Goal: Task Accomplishment & Management: Manage account settings

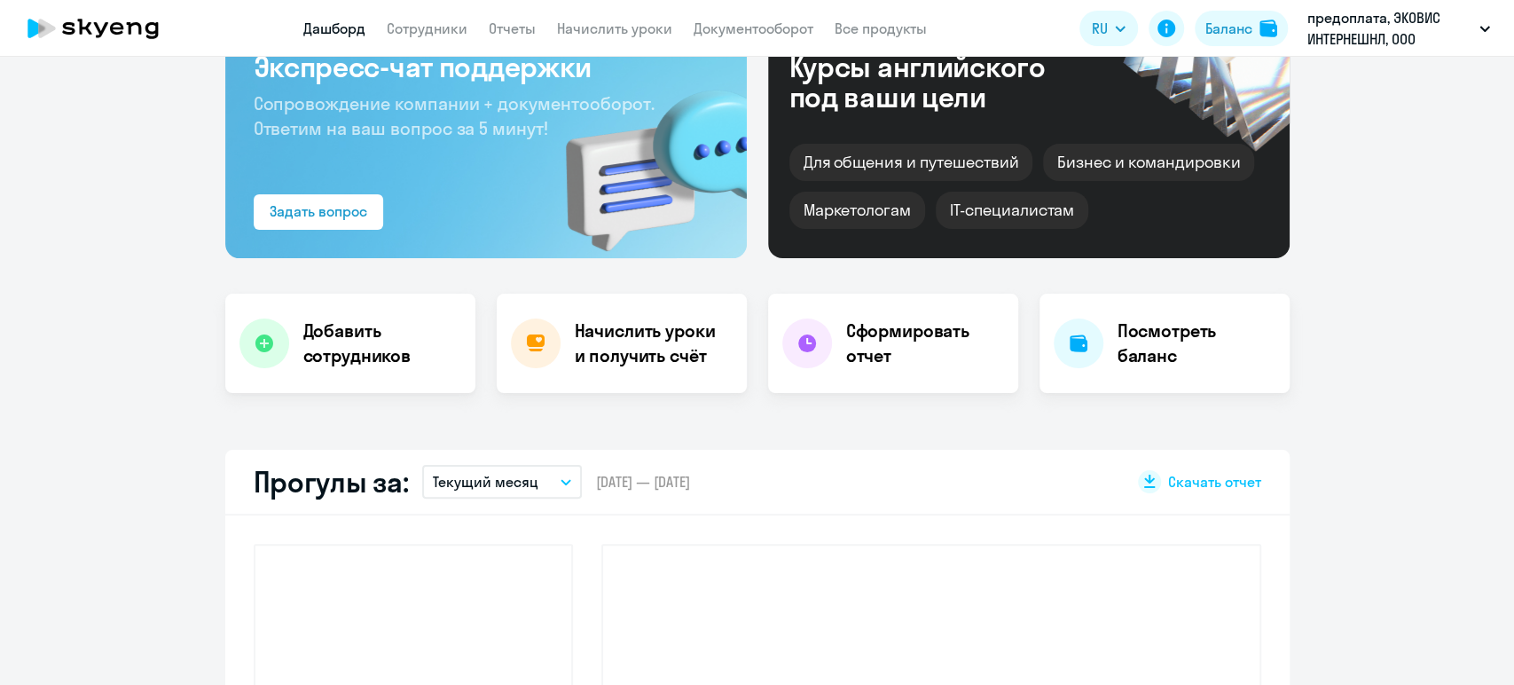
scroll to position [394, 0]
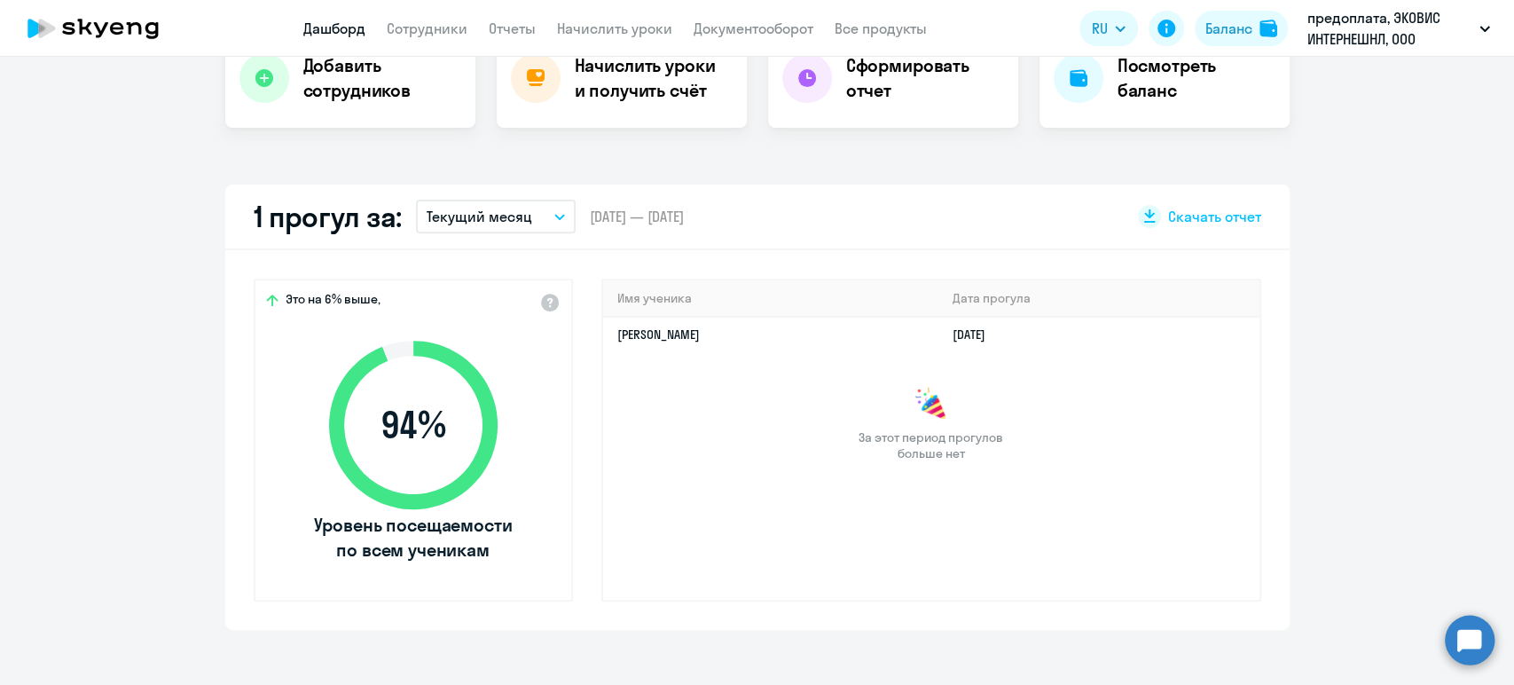
select select "30"
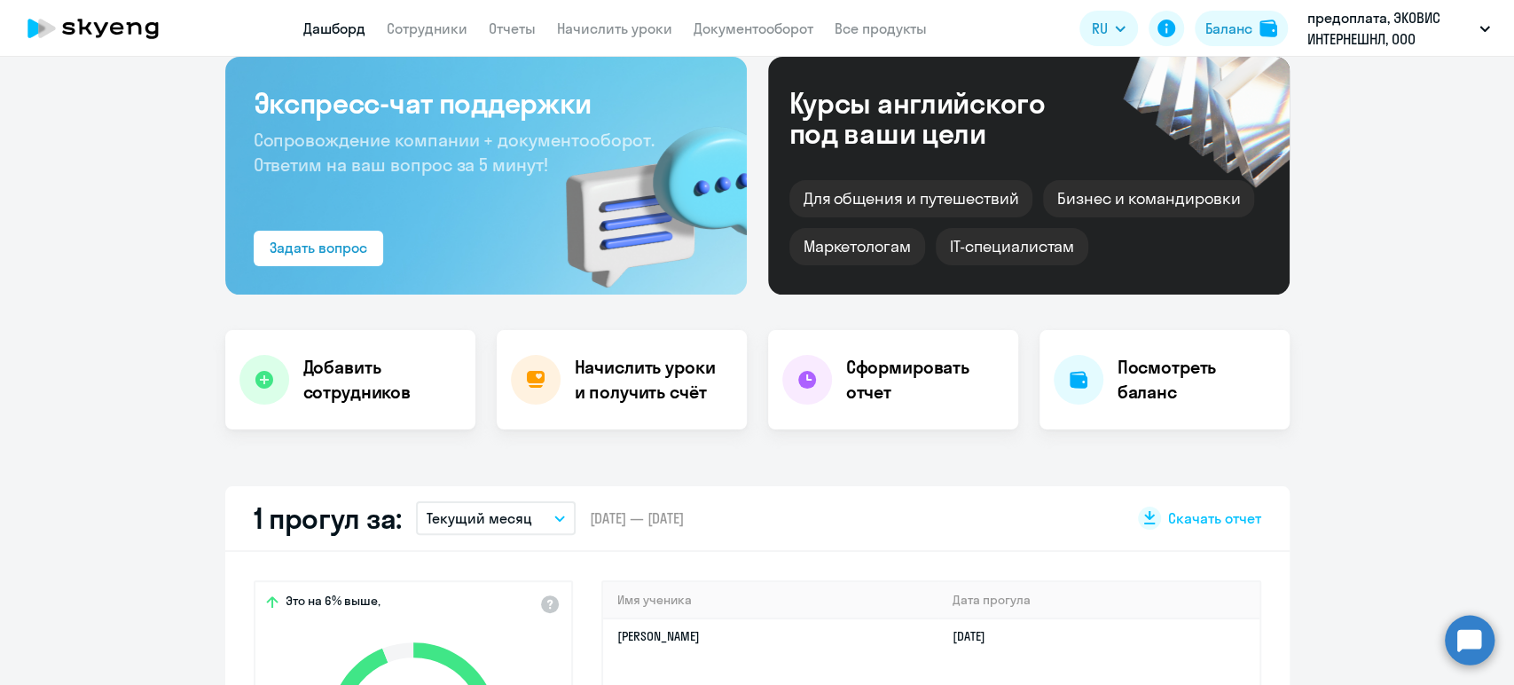
scroll to position [197, 0]
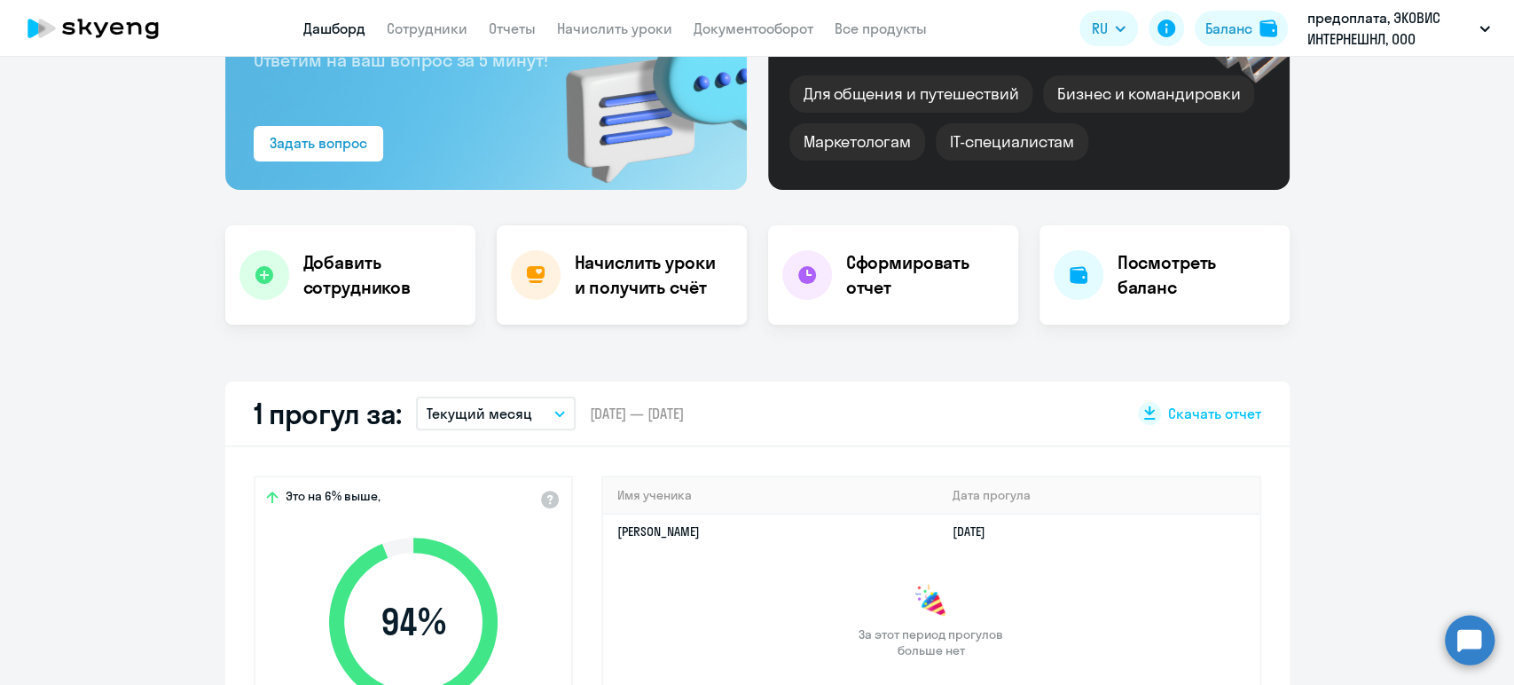
click at [665, 275] on h4 "Начислить уроки и получить счёт" at bounding box center [652, 275] width 154 height 50
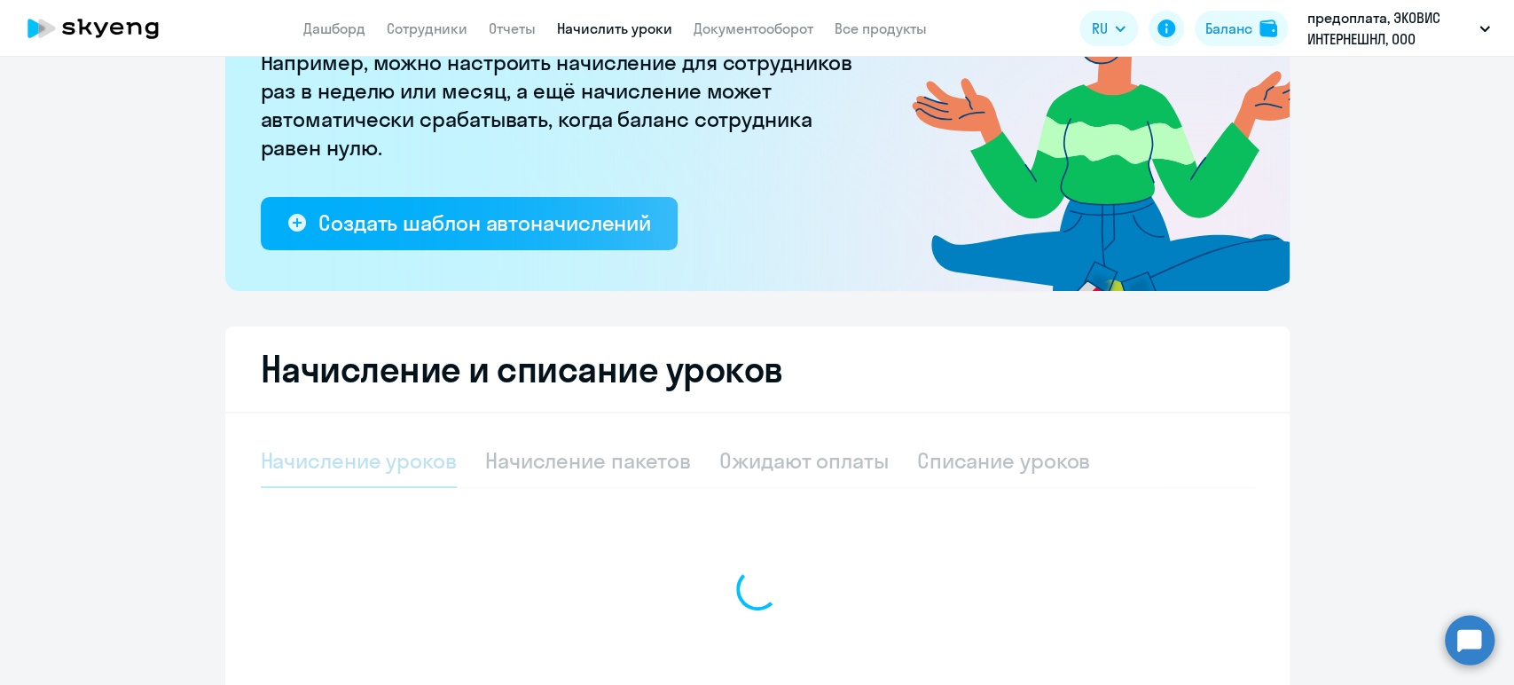
select select "10"
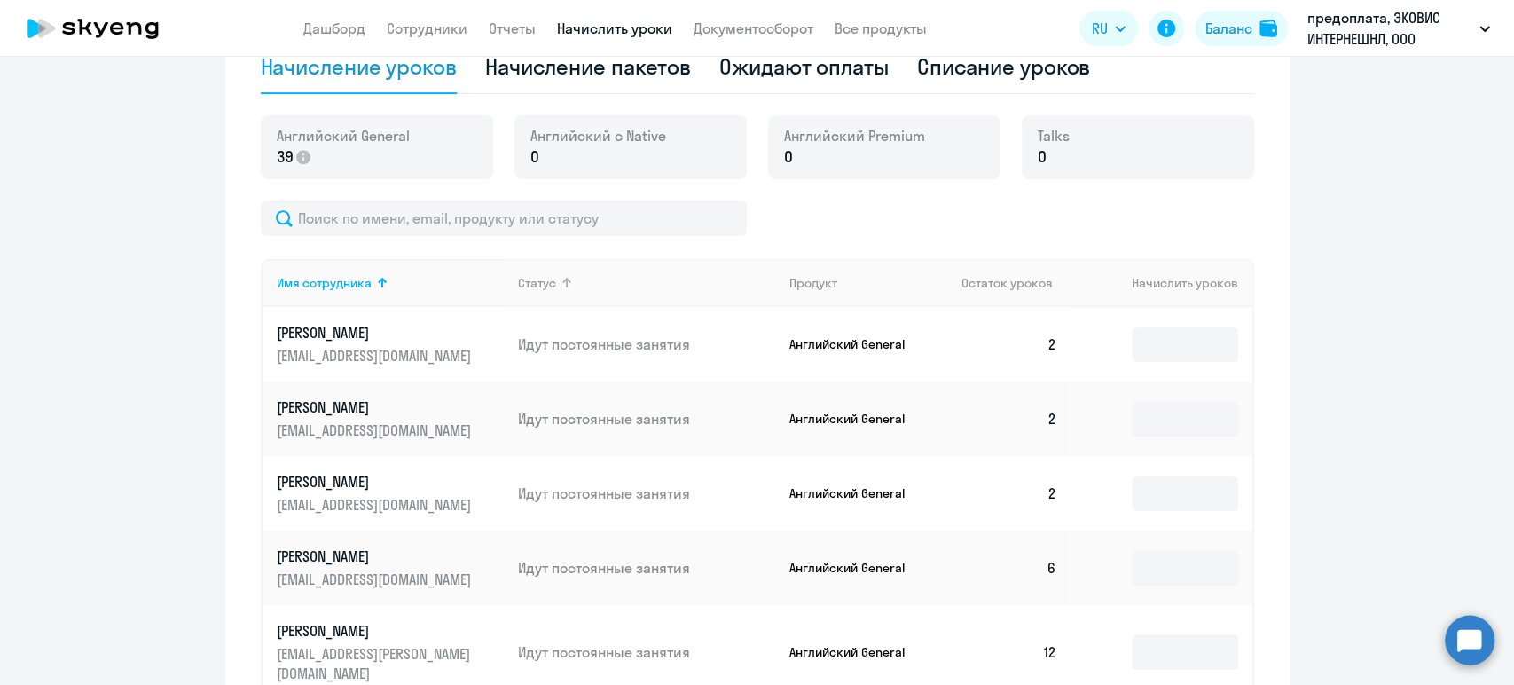
scroll to position [206, 0]
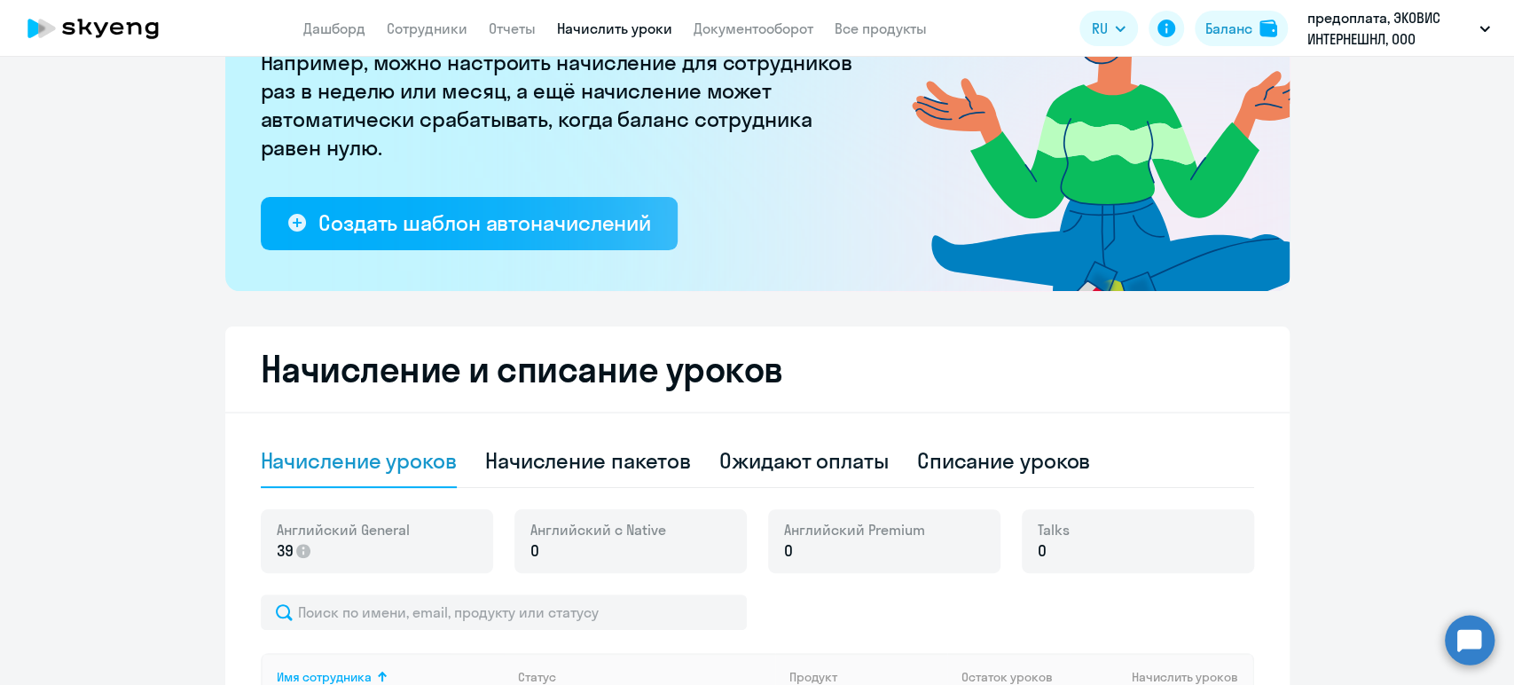
scroll to position [330, 0]
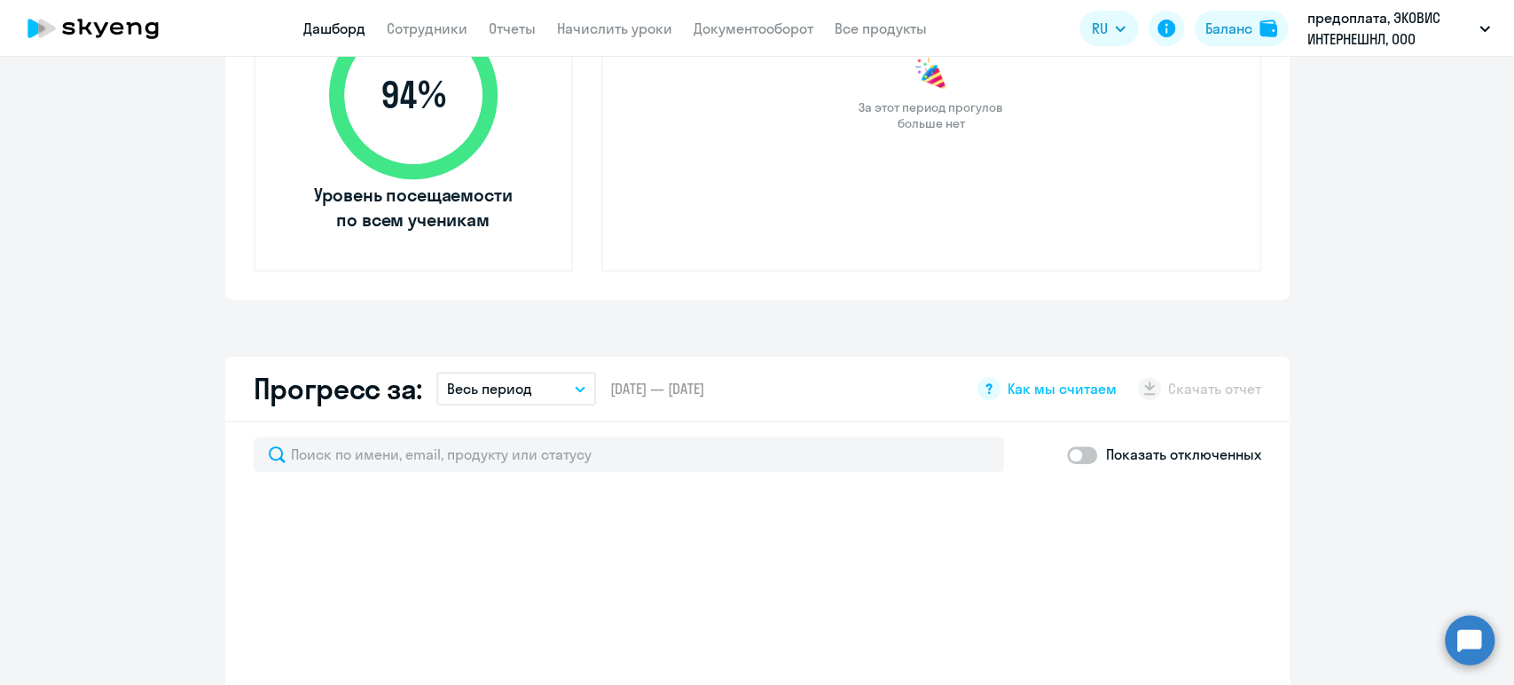
select select "30"
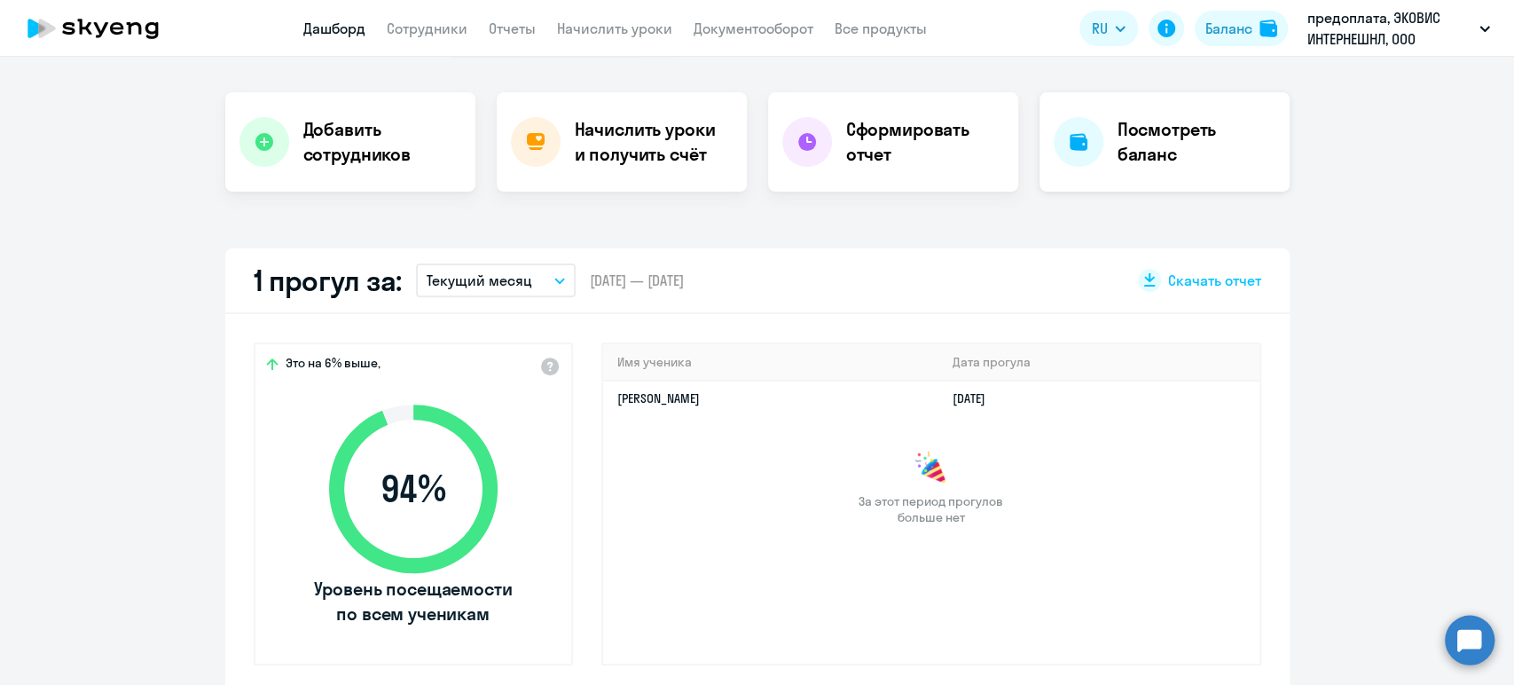
click at [1171, 145] on h4 "Посмотреть баланс" at bounding box center [1197, 142] width 158 height 50
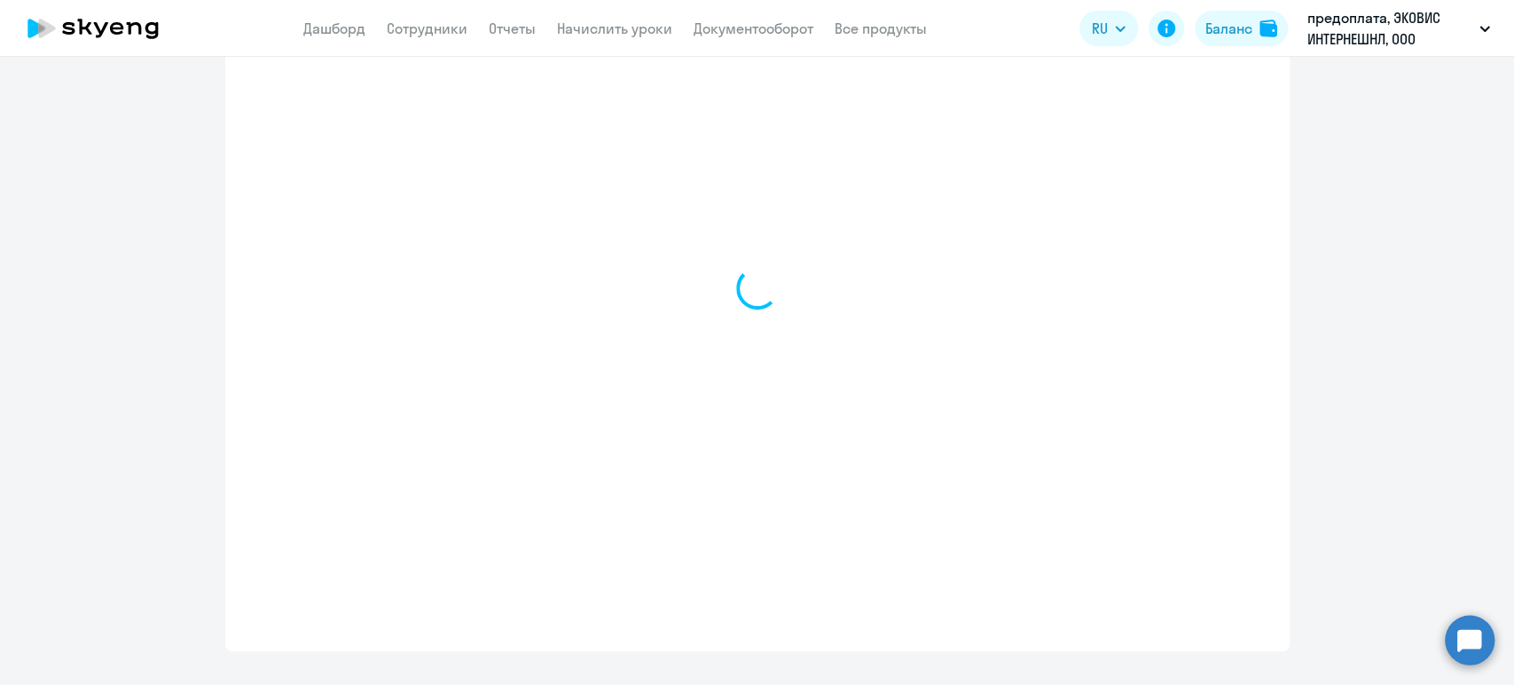
select select "english_adult_not_native_speaker"
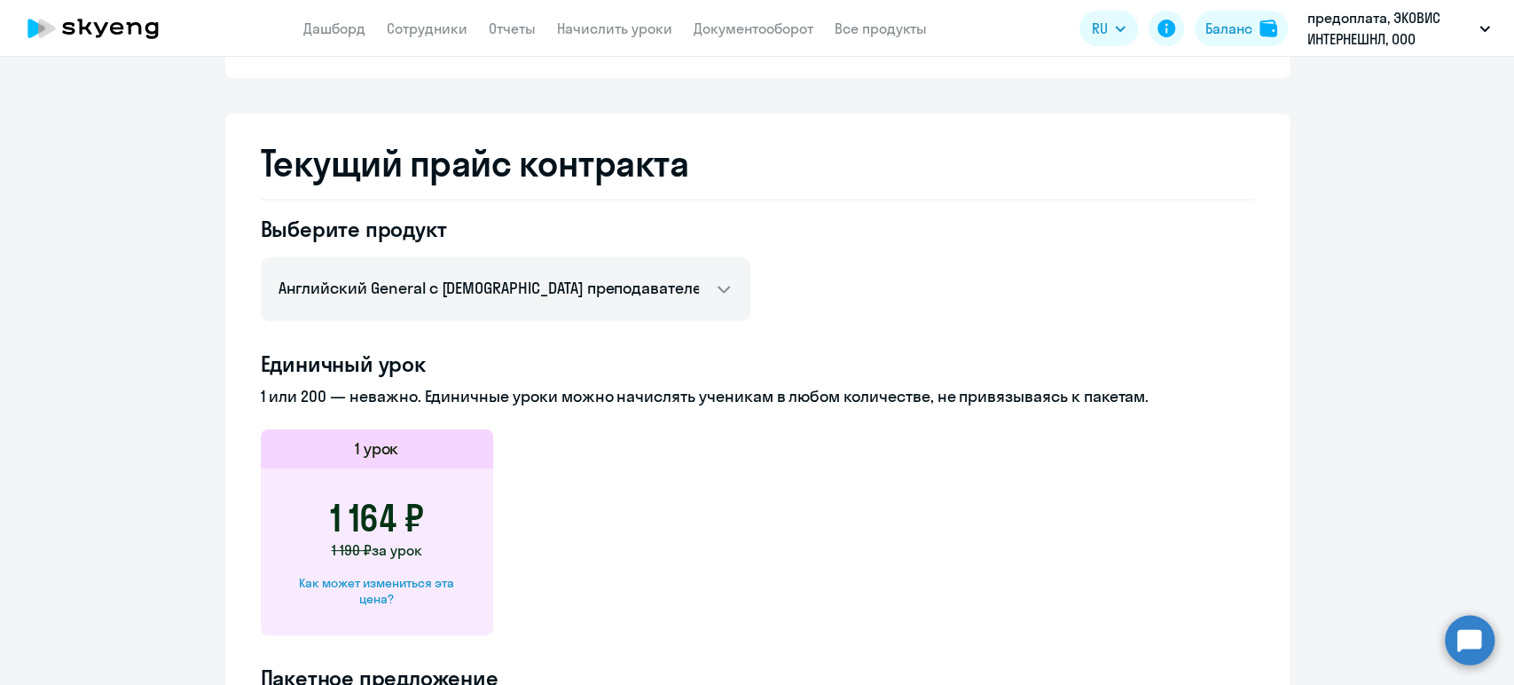
scroll to position [651, 0]
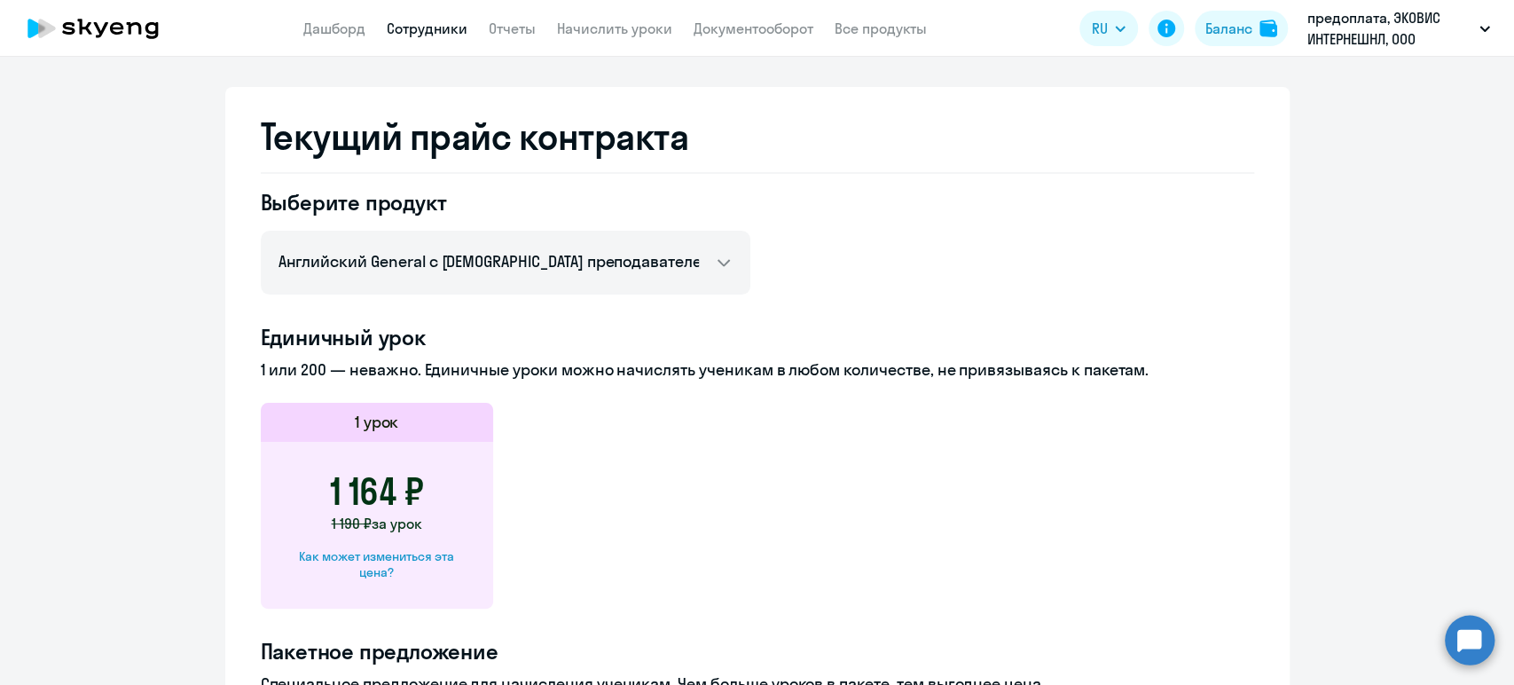
click at [402, 28] on link "Сотрудники" at bounding box center [427, 29] width 81 height 18
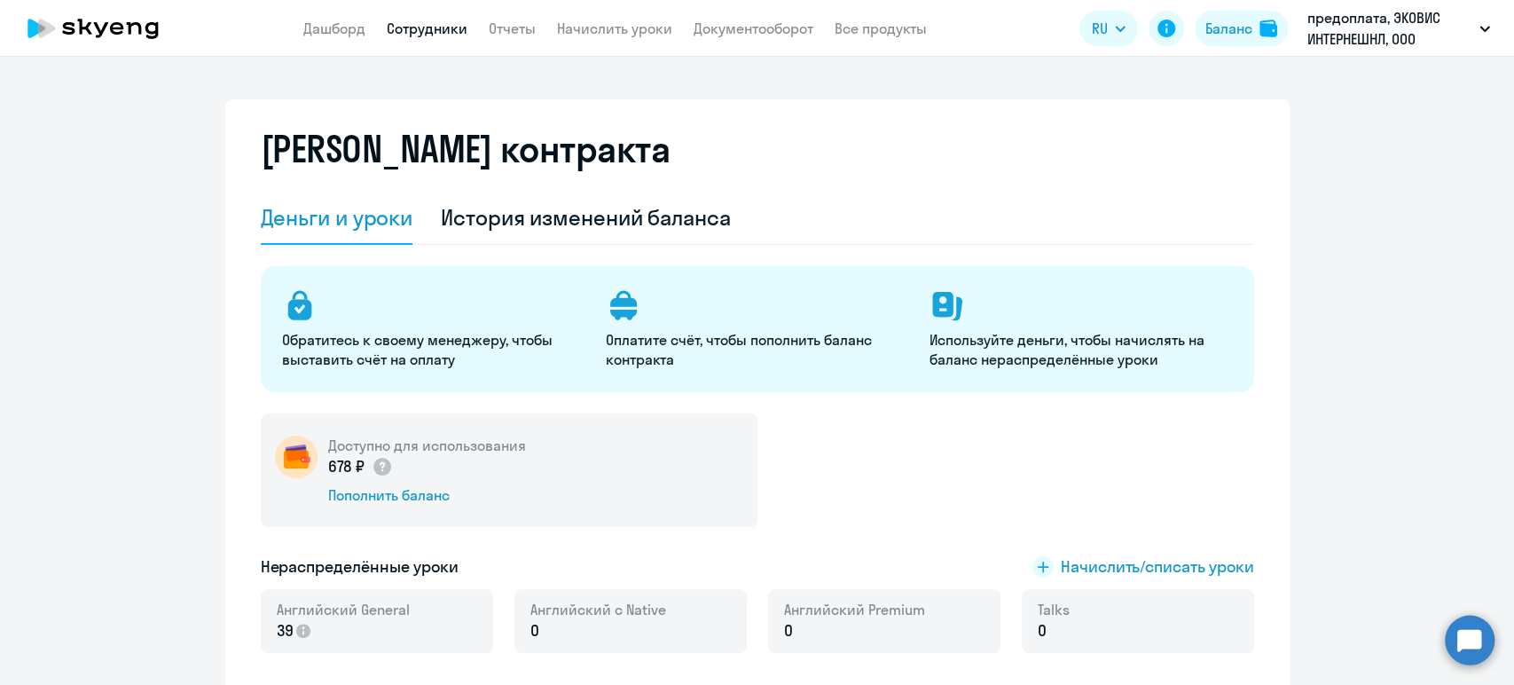
select select "30"
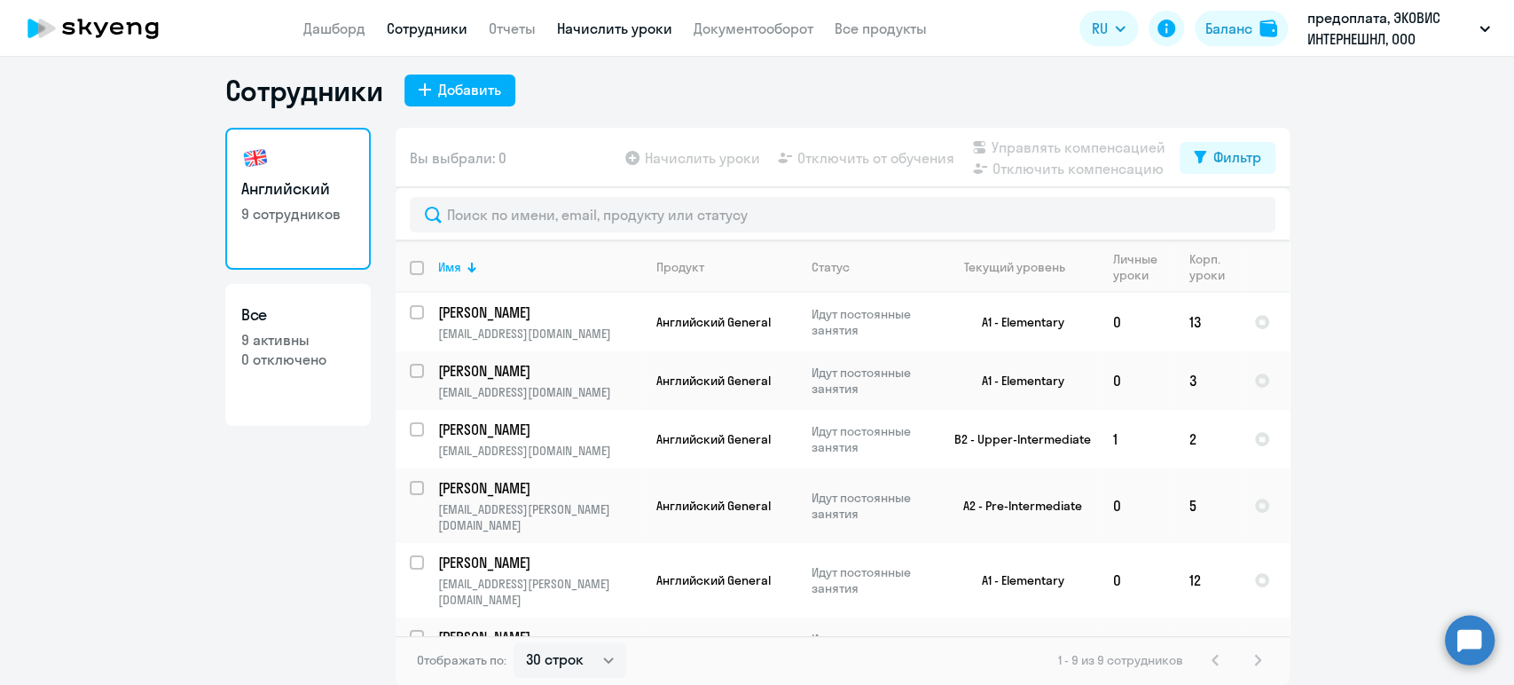
click at [610, 33] on link "Начислить уроки" at bounding box center [614, 29] width 115 height 18
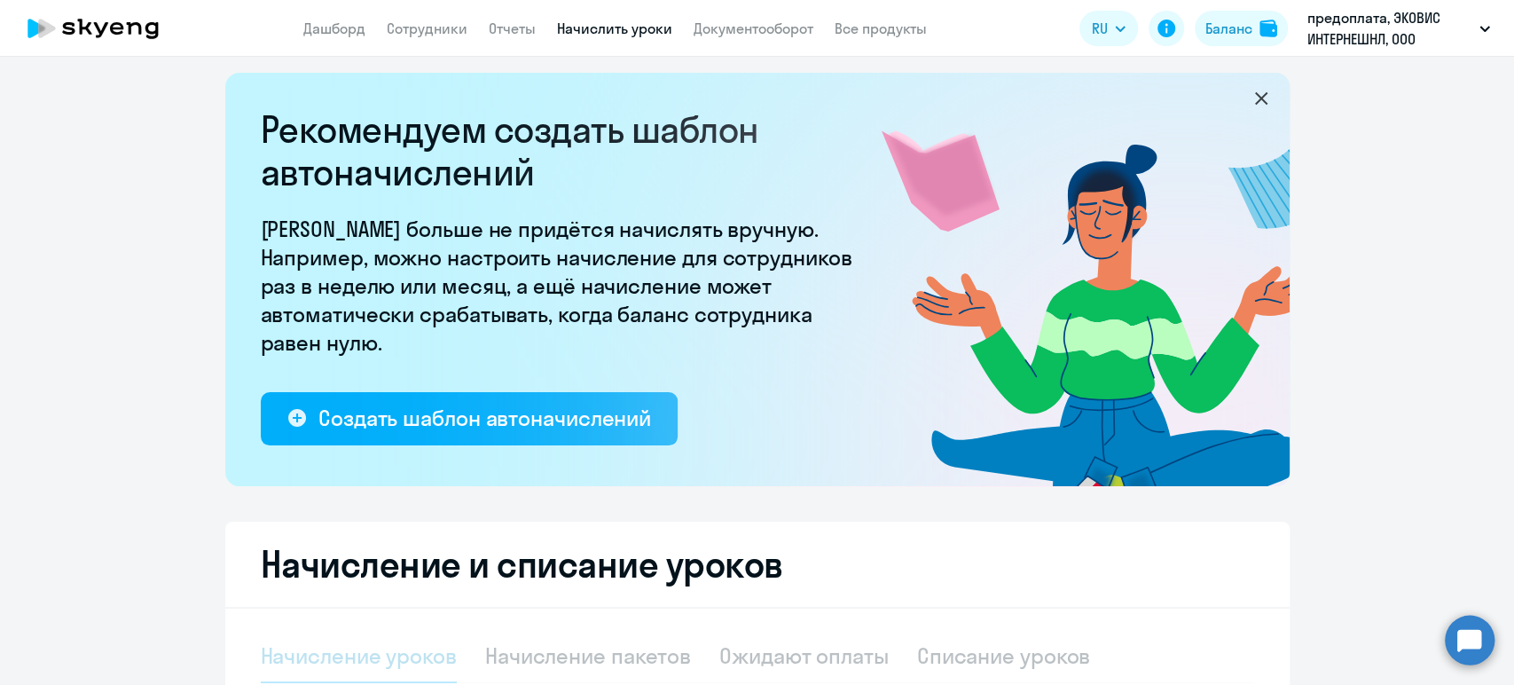
select select "10"
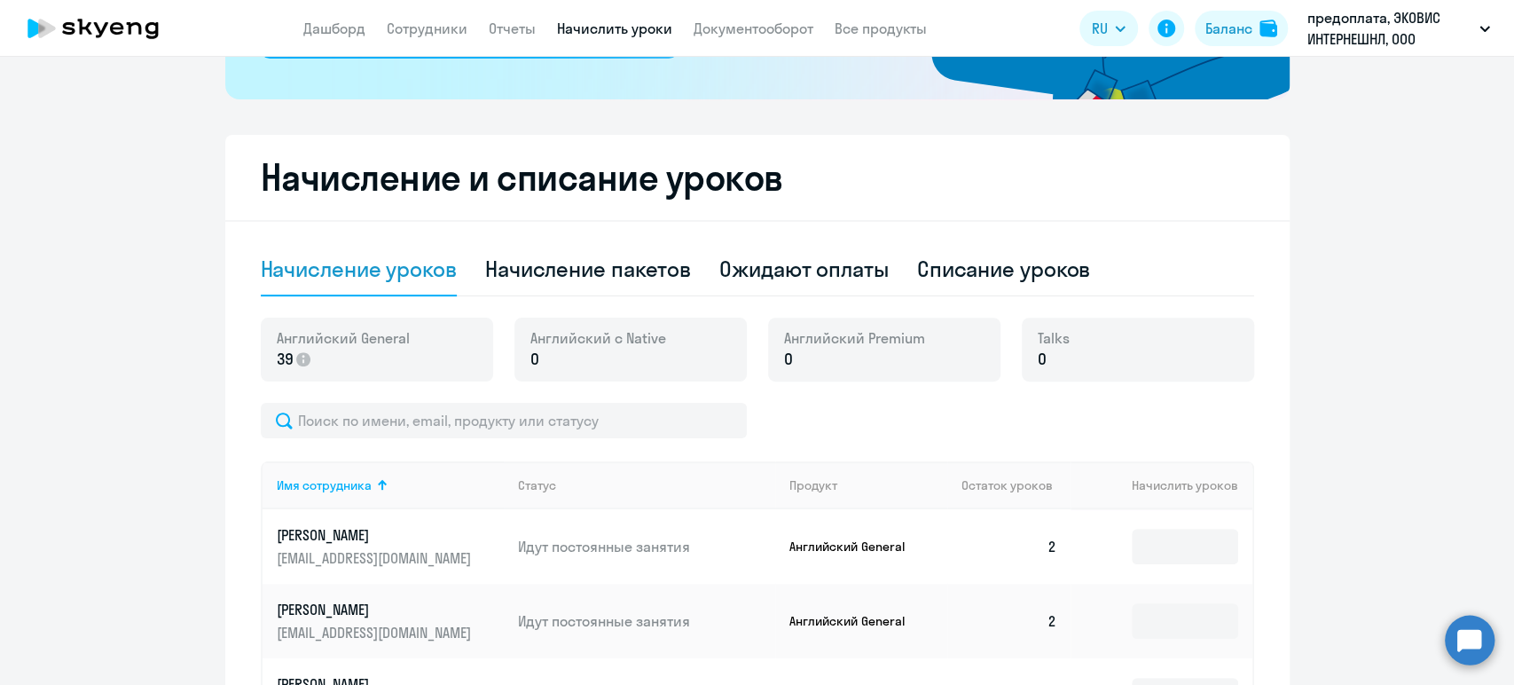
scroll to position [504, 0]
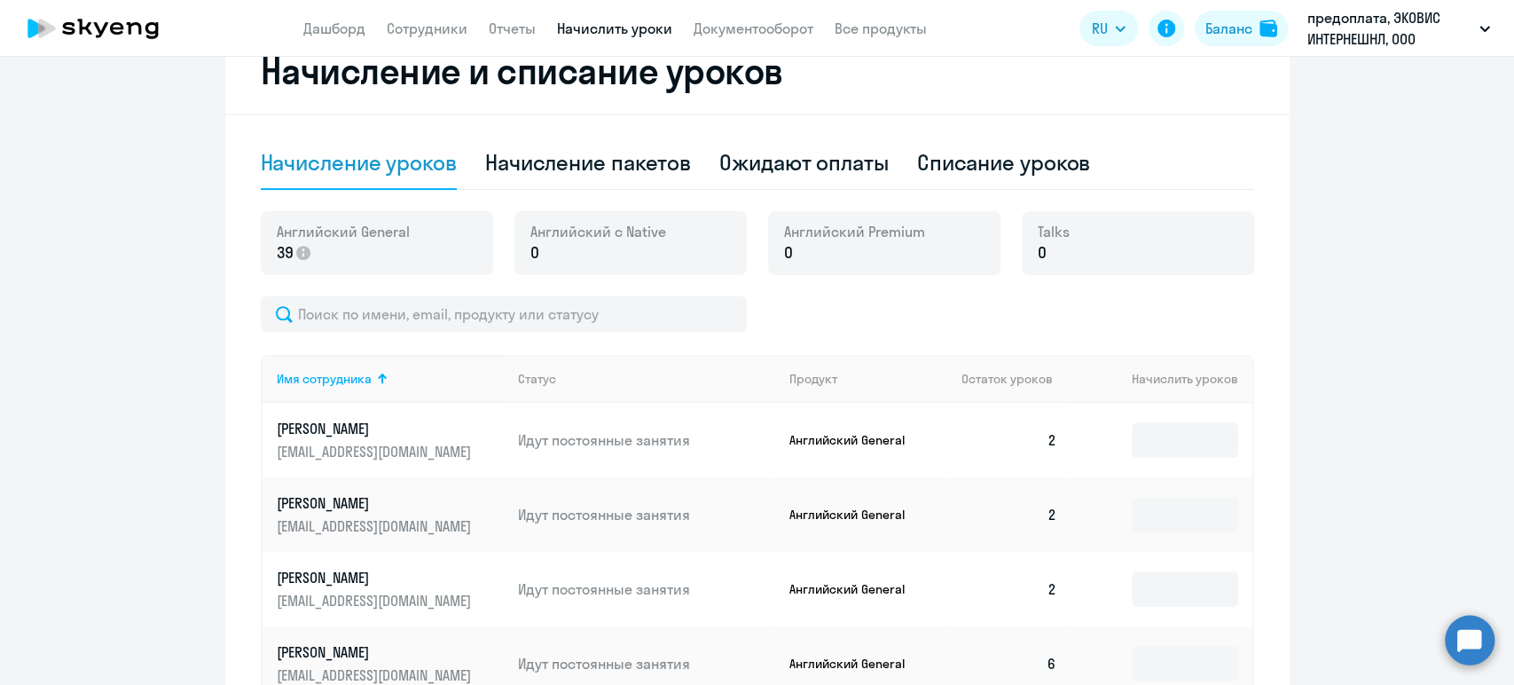
click at [304, 254] on p "39" at bounding box center [343, 252] width 133 height 23
click at [302, 257] on icon at bounding box center [303, 253] width 14 height 14
